Goal: Task Accomplishment & Management: Complete application form

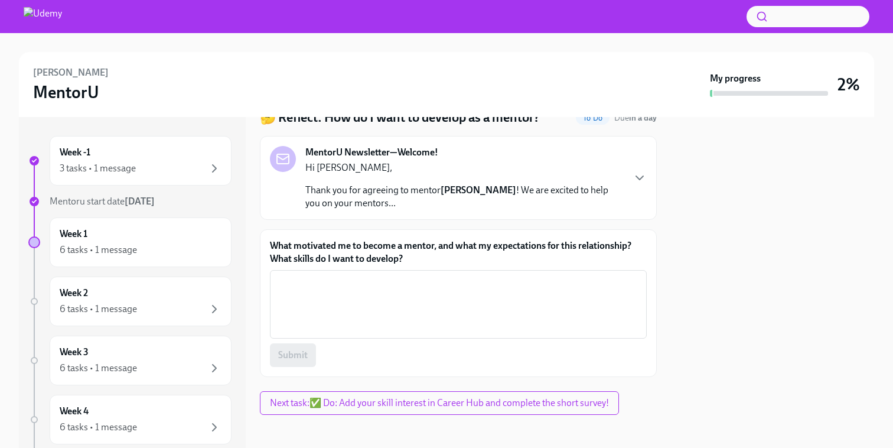
scroll to position [56, 0]
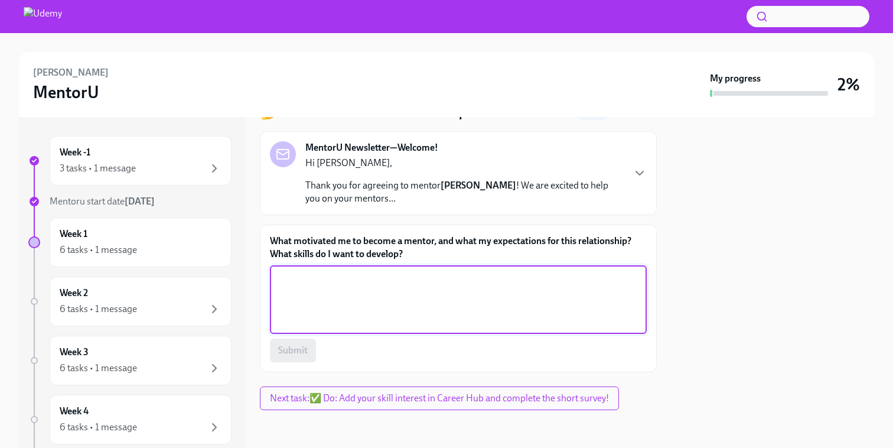
click at [368, 278] on textarea "What motivated me to become a mentor, and what my expectations for this relatio…" at bounding box center [458, 299] width 363 height 57
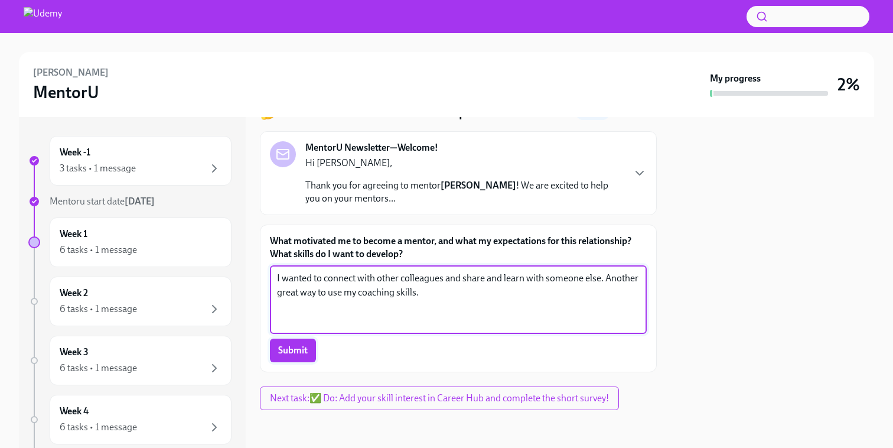
type textarea "I wanted to connect with other colleagues and share and learn with someone else…"
click at [305, 354] on span "Submit" at bounding box center [293, 350] width 30 height 12
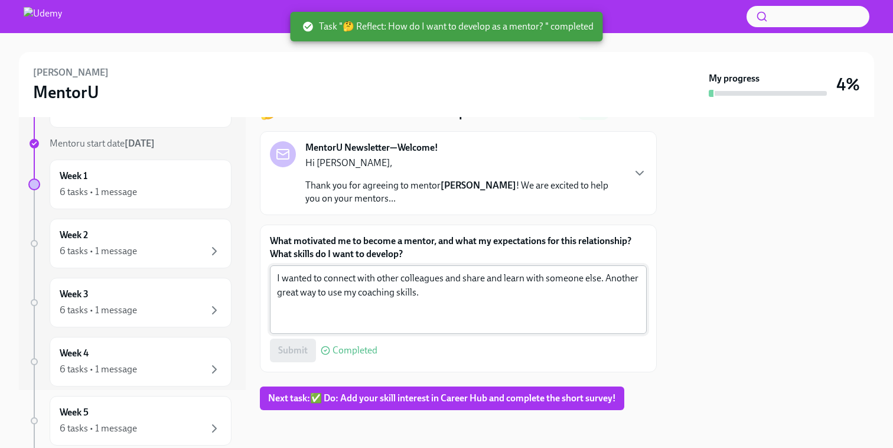
scroll to position [0, 0]
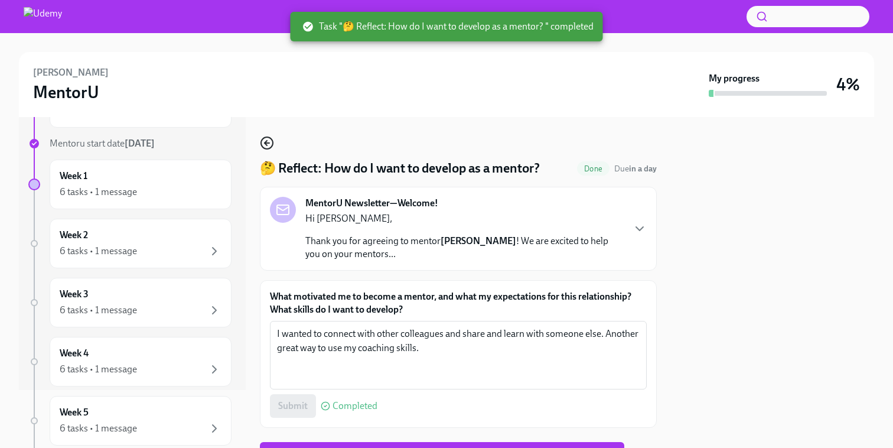
click at [266, 147] on icon "button" at bounding box center [267, 143] width 14 height 14
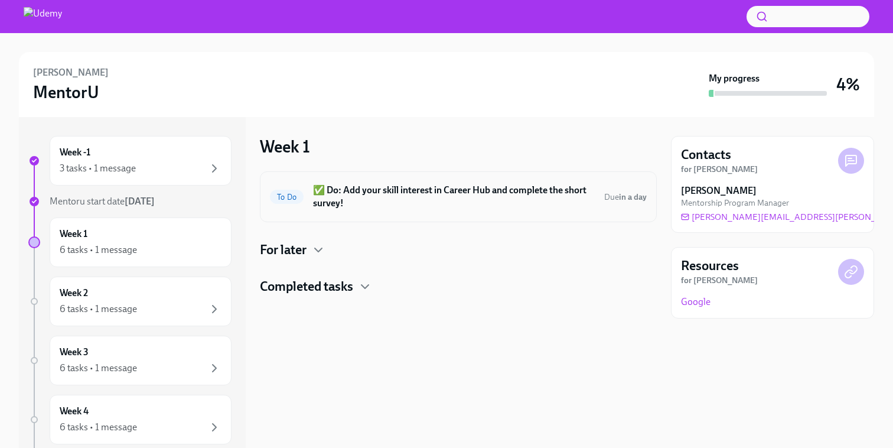
click at [348, 204] on h6 "✅ Do: Add your skill interest in Career Hub and complete the short survey!" at bounding box center [454, 197] width 282 height 26
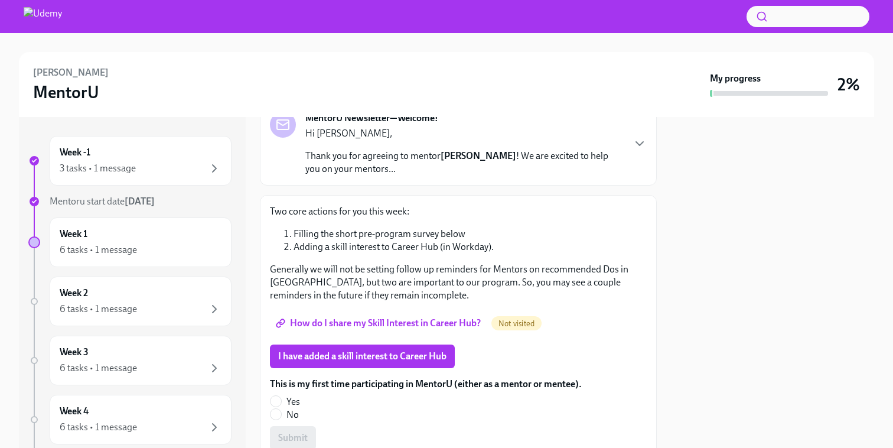
scroll to position [106, 0]
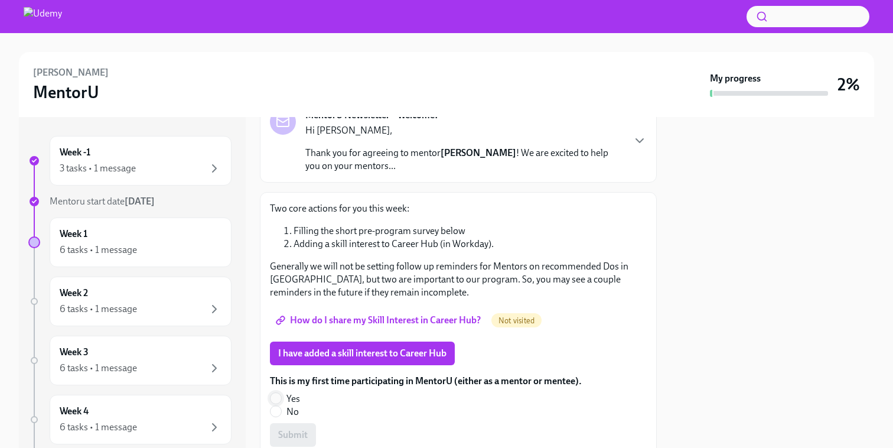
click at [272, 396] on input "Yes" at bounding box center [276, 398] width 11 height 11
radio input "true"
click at [303, 432] on span "Submit" at bounding box center [293, 435] width 30 height 12
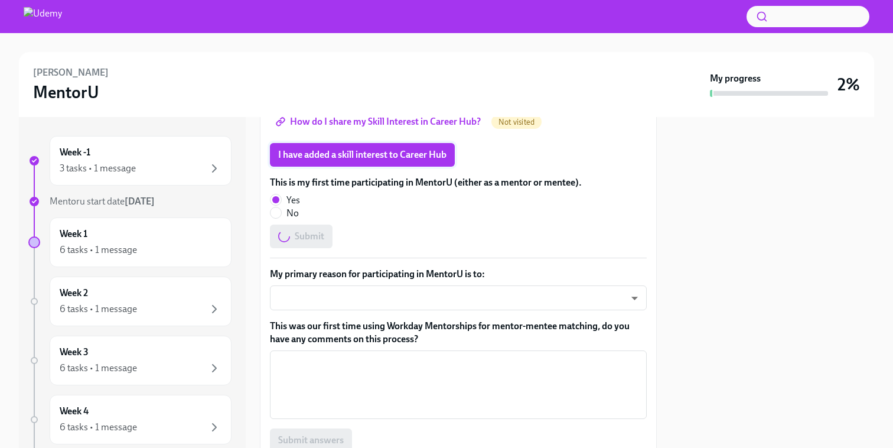
scroll to position [320, 0]
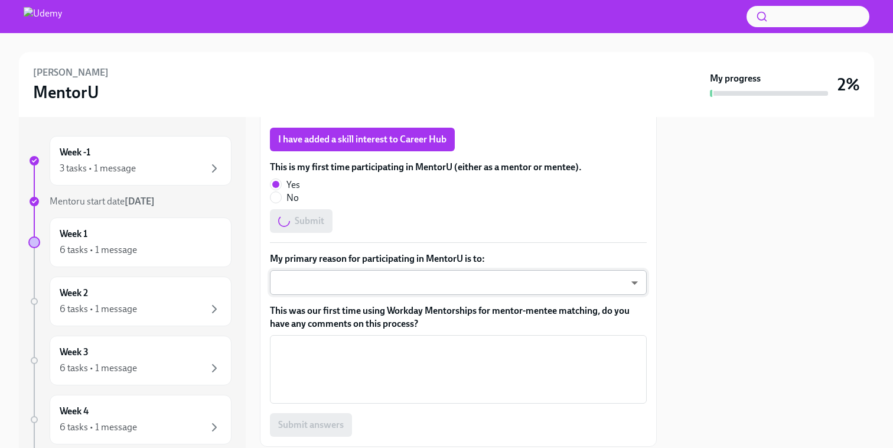
click at [321, 283] on body "[PERSON_NAME] MentorU My progress 2% Week -1 3 tasks • 1 message Mentoru start …" at bounding box center [446, 224] width 893 height 448
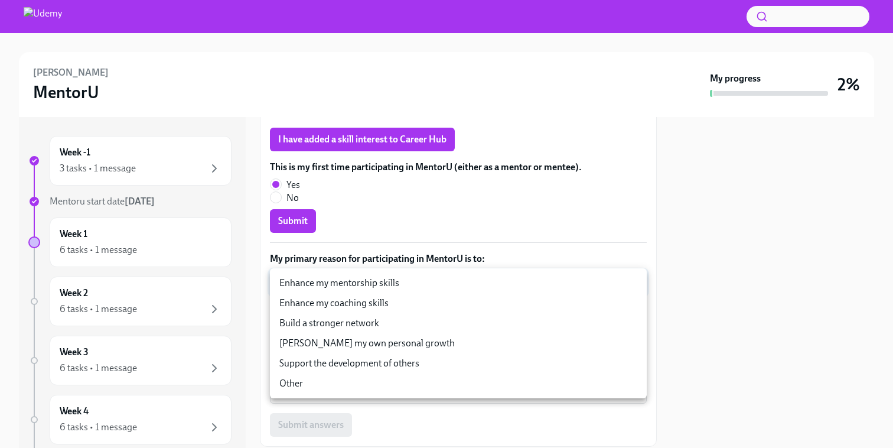
click at [323, 300] on li "Enhance my coaching skills" at bounding box center [458, 303] width 377 height 20
type input "miBNaYzGO"
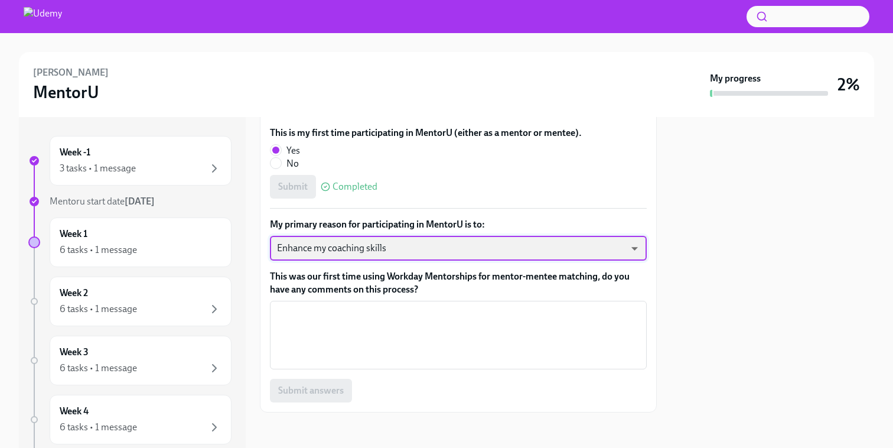
scroll to position [356, 0]
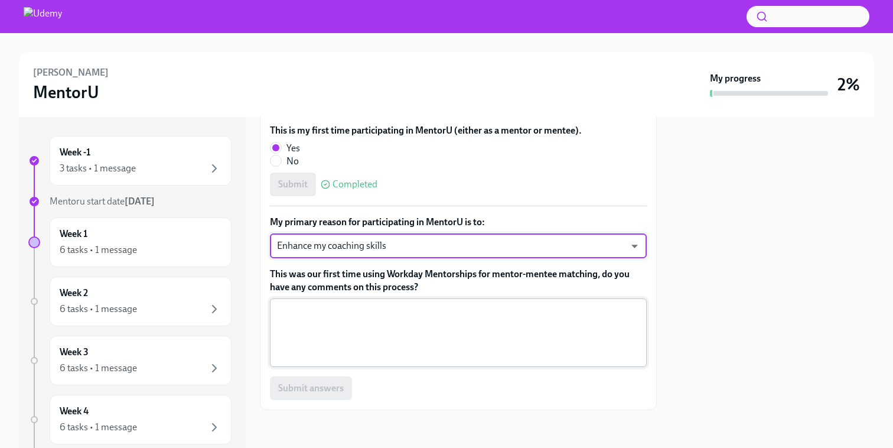
click at [338, 323] on textarea "This was our first time using Workday Mentorships for mentor-mentee matching, d…" at bounding box center [458, 332] width 363 height 57
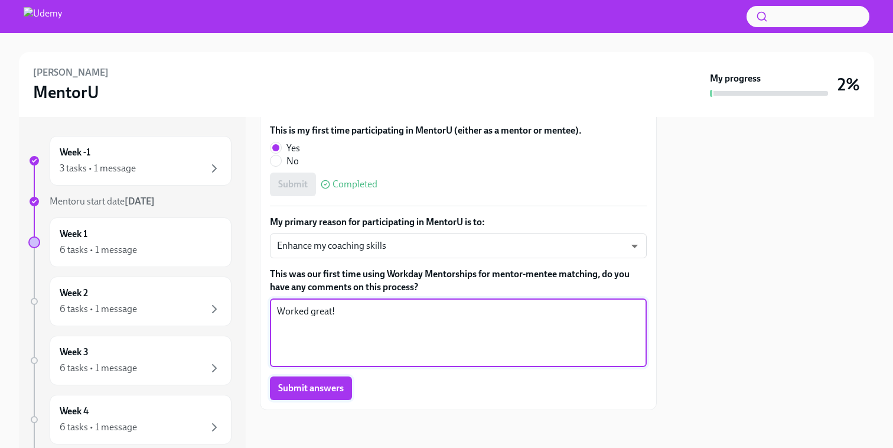
type textarea "Worked great!"
click at [319, 387] on span "Submit answers" at bounding box center [311, 388] width 66 height 12
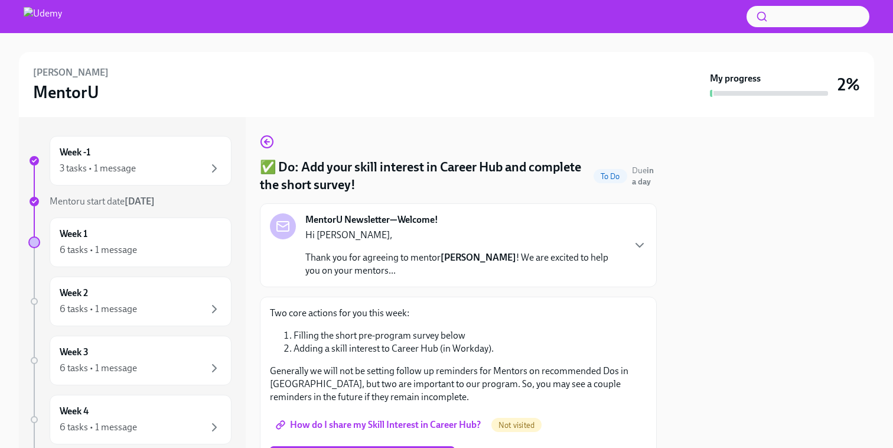
scroll to position [0, 0]
